Goal: Information Seeking & Learning: Learn about a topic

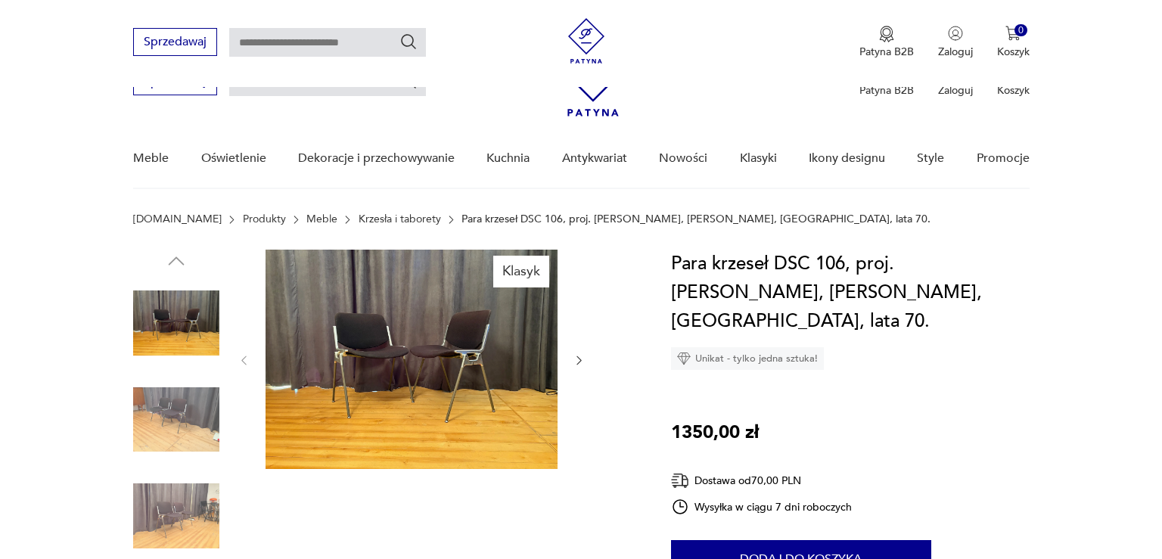
scroll to position [160, 0]
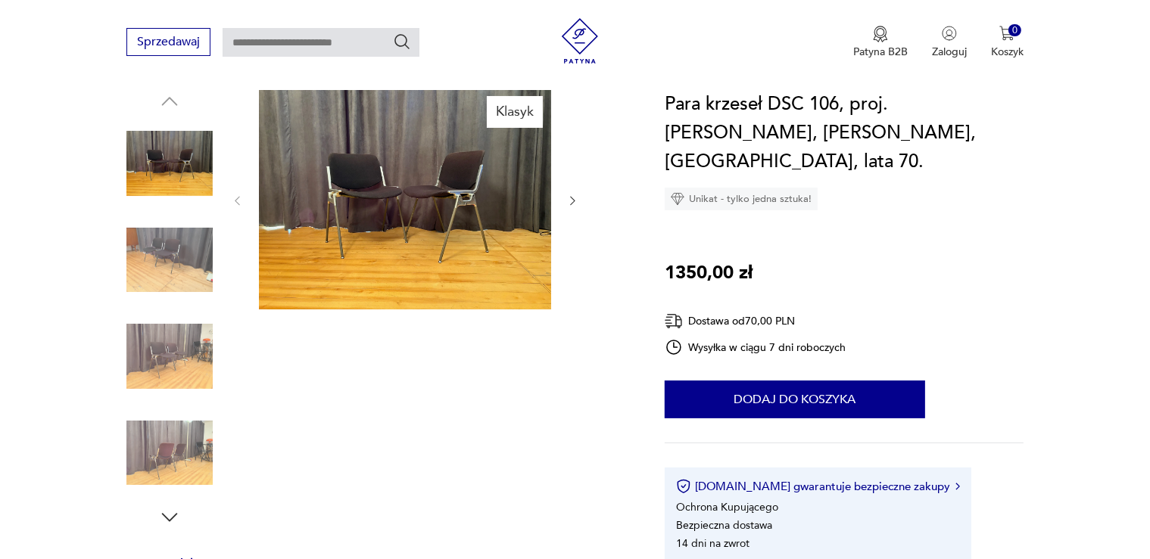
click at [428, 199] on img at bounding box center [405, 199] width 292 height 219
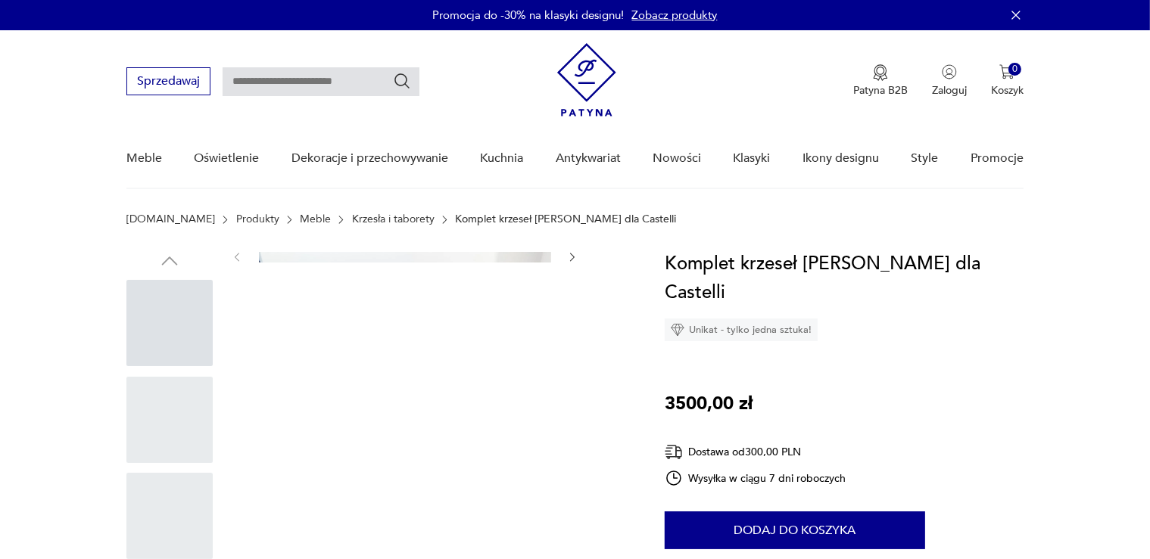
click at [176, 302] on div at bounding box center [169, 323] width 86 height 86
click at [176, 303] on div at bounding box center [169, 323] width 86 height 86
click at [581, 88] on img at bounding box center [586, 79] width 59 height 73
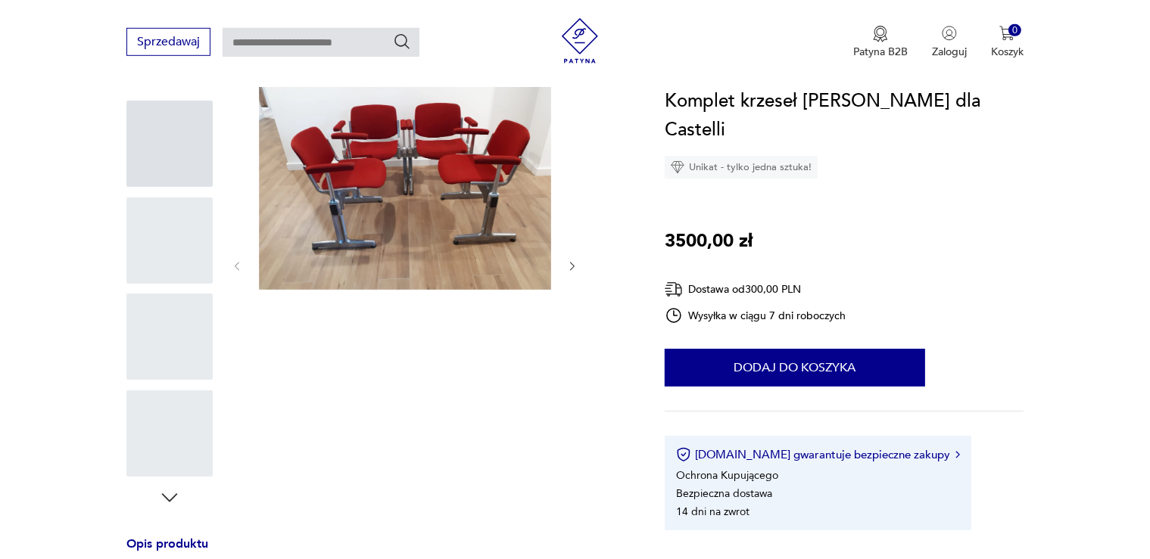
scroll to position [79, 0]
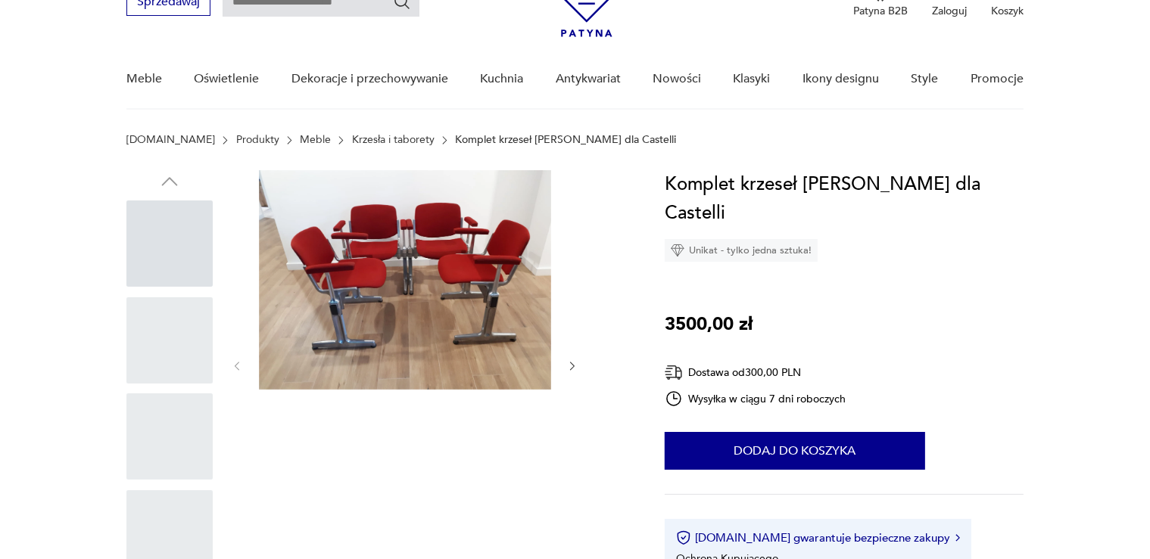
click at [574, 362] on icon "button" at bounding box center [572, 366] width 13 height 13
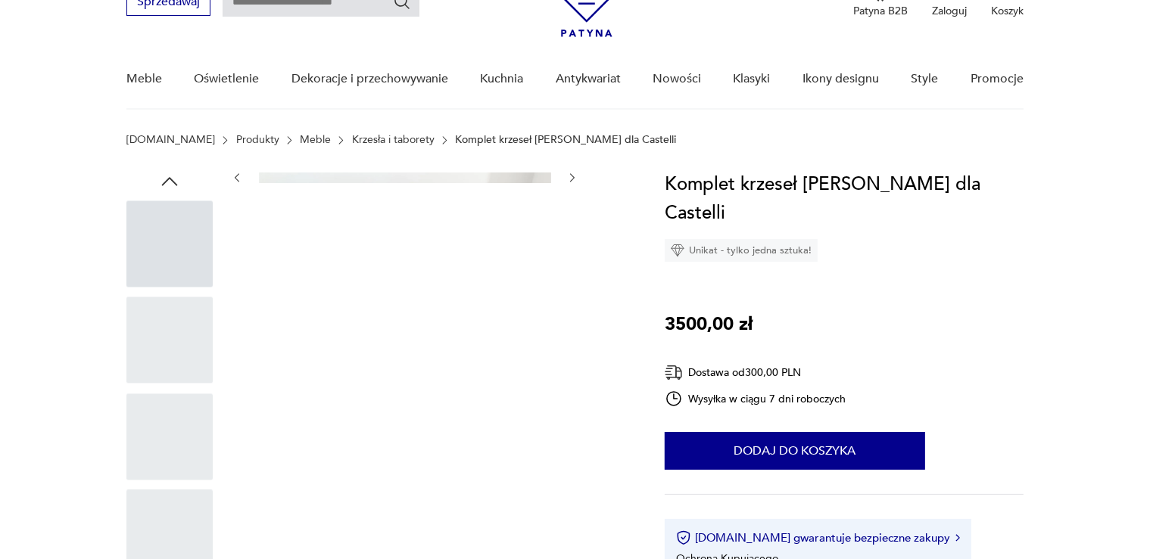
click at [574, 362] on div at bounding box center [405, 389] width 348 height 439
